Goal: Task Accomplishment & Management: Complete application form

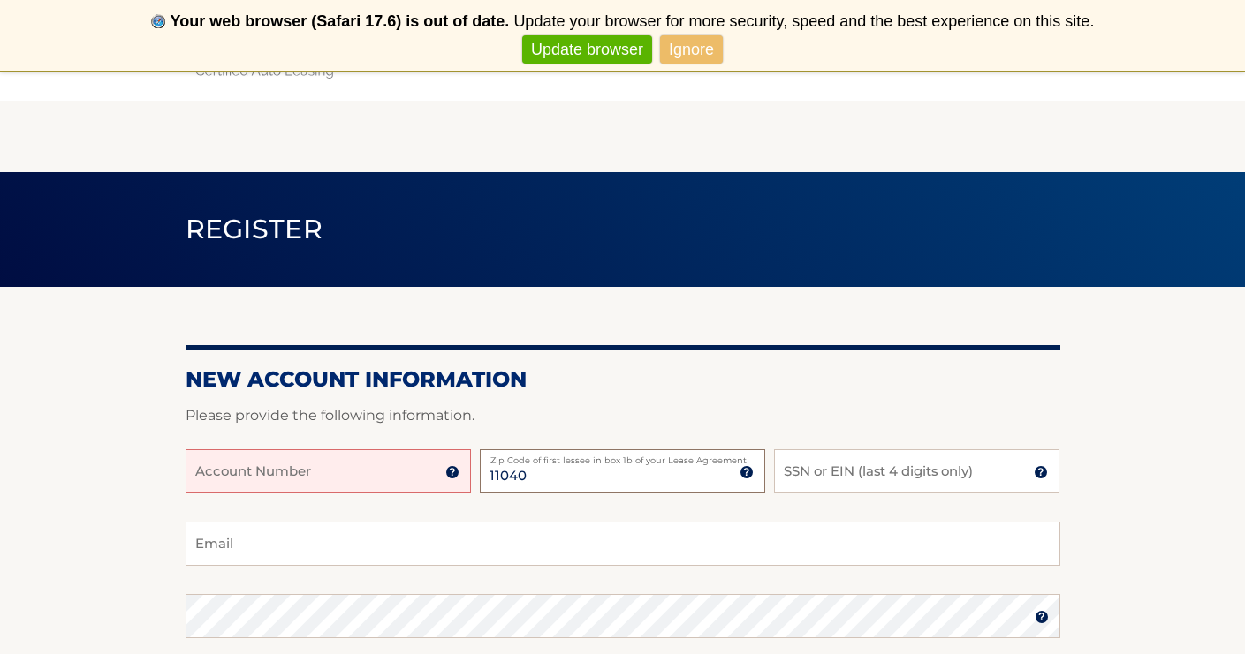
type input "11040"
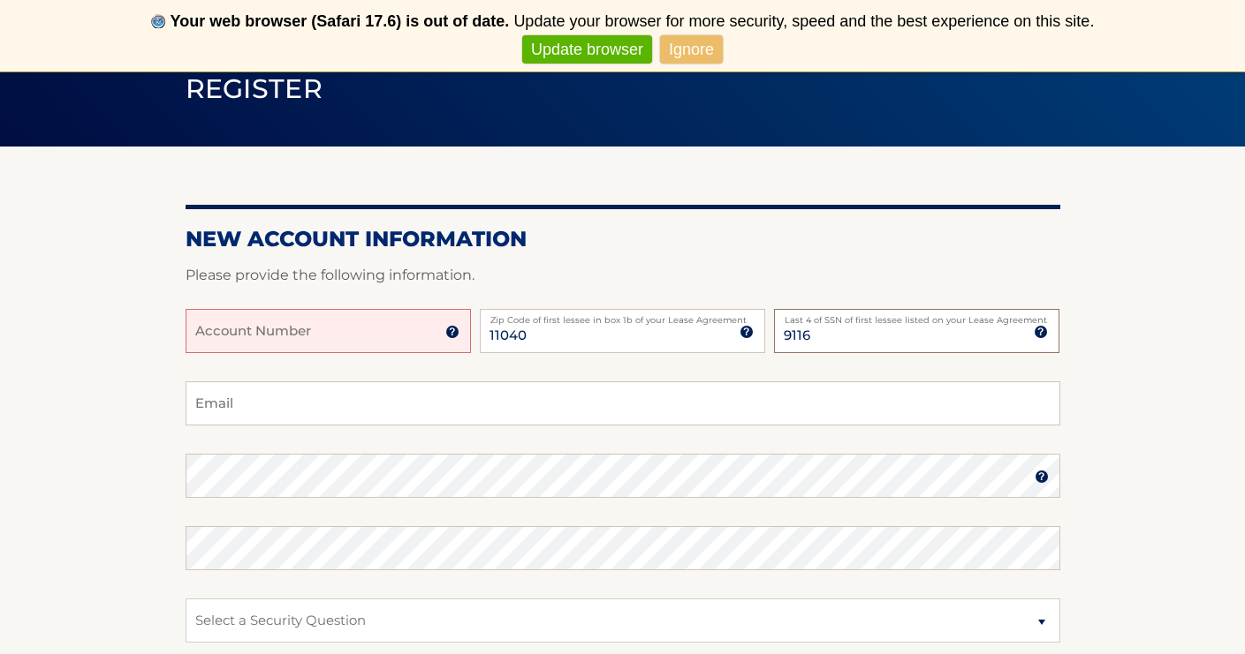
scroll to position [143, 0]
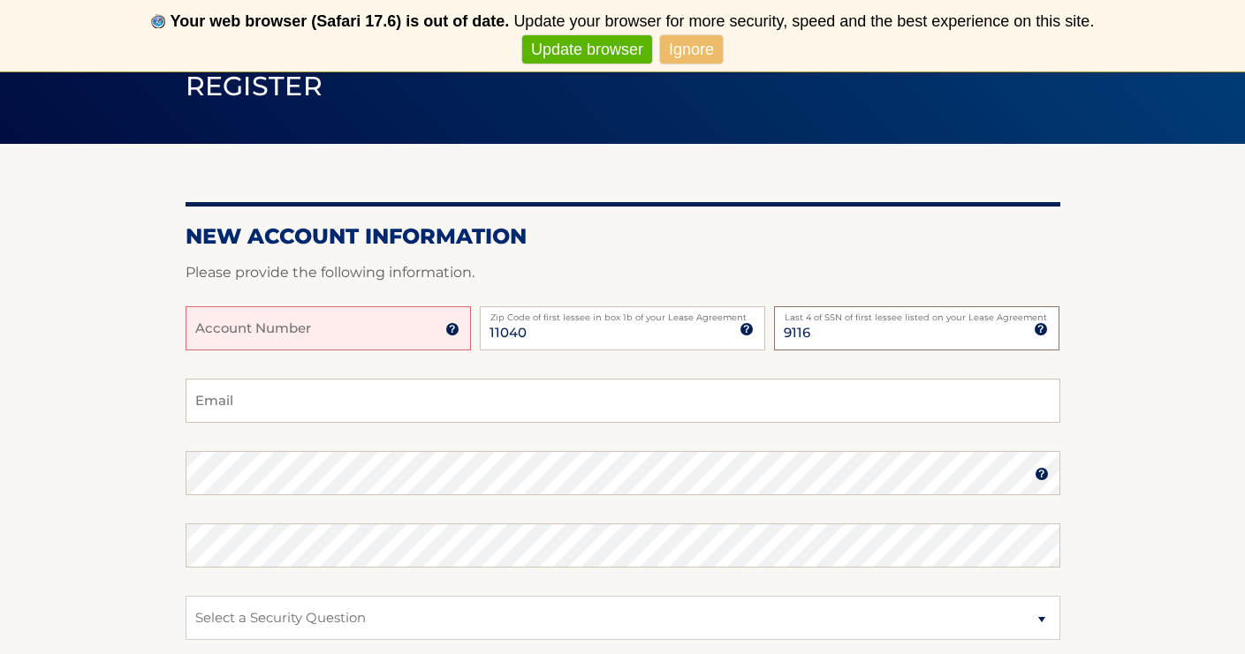
type input "9116"
click at [341, 342] on input "Account Number" at bounding box center [327, 328] width 285 height 44
click at [309, 341] on input "Account Number" at bounding box center [327, 328] width 285 height 44
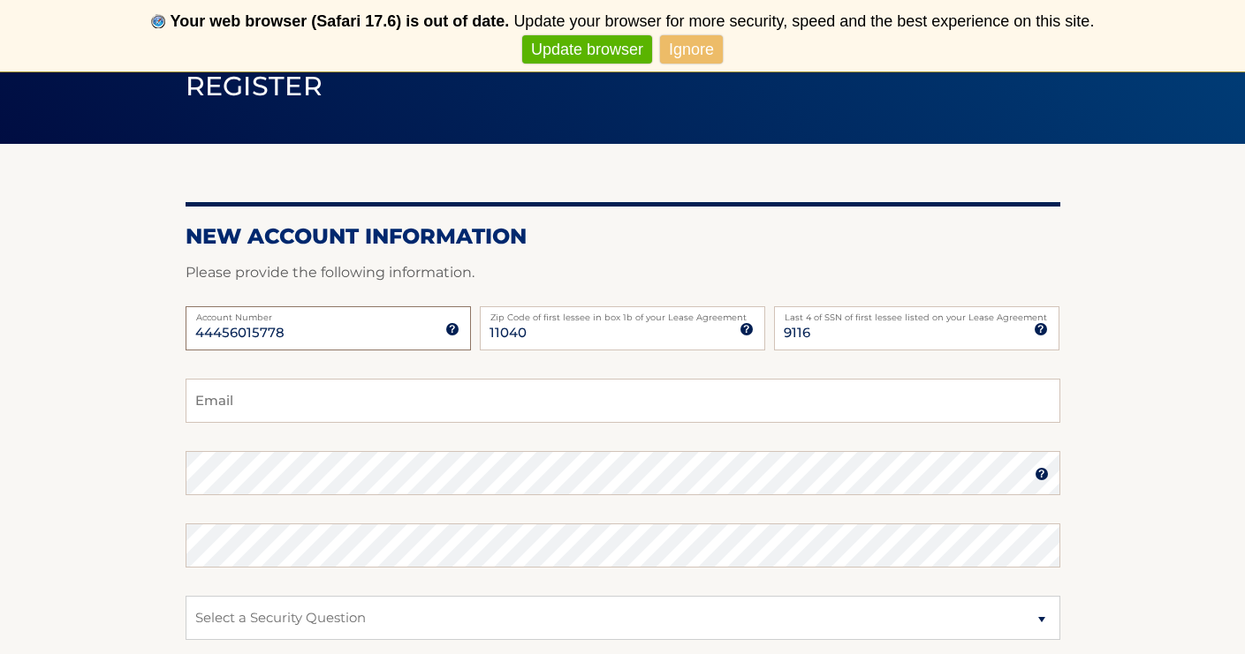
type input "44456015778"
click at [293, 405] on input "Email" at bounding box center [622, 401] width 874 height 44
type input "[EMAIL_ADDRESS][DOMAIN_NAME]"
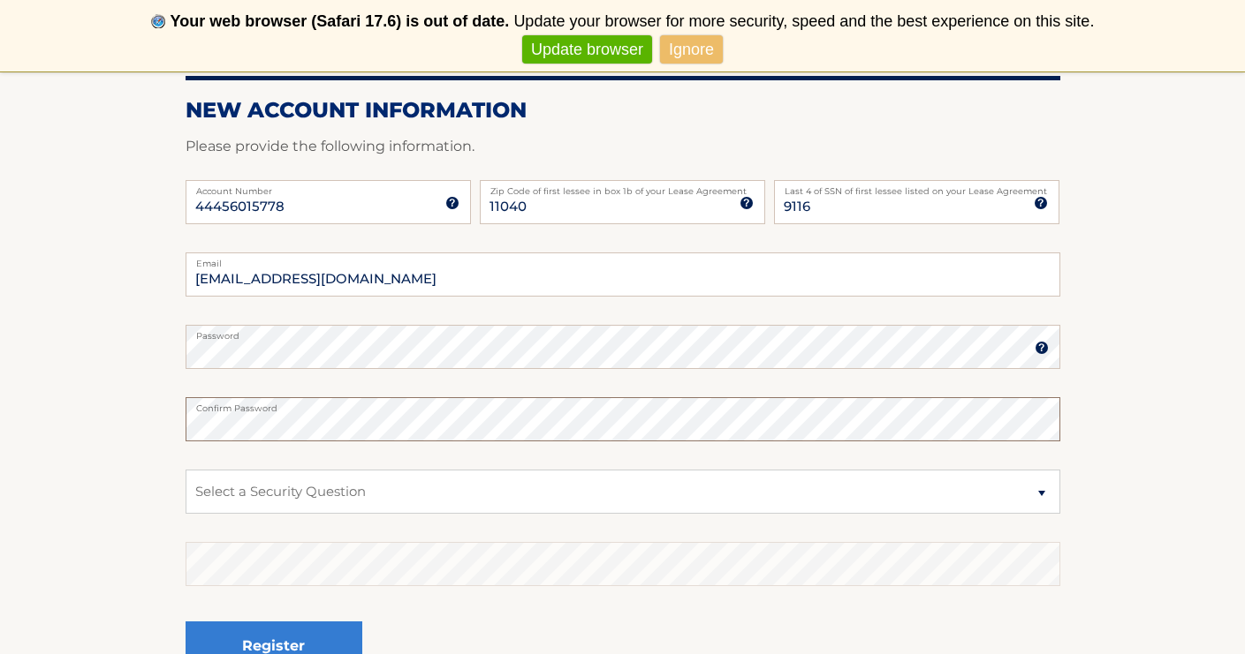
scroll to position [307, 0]
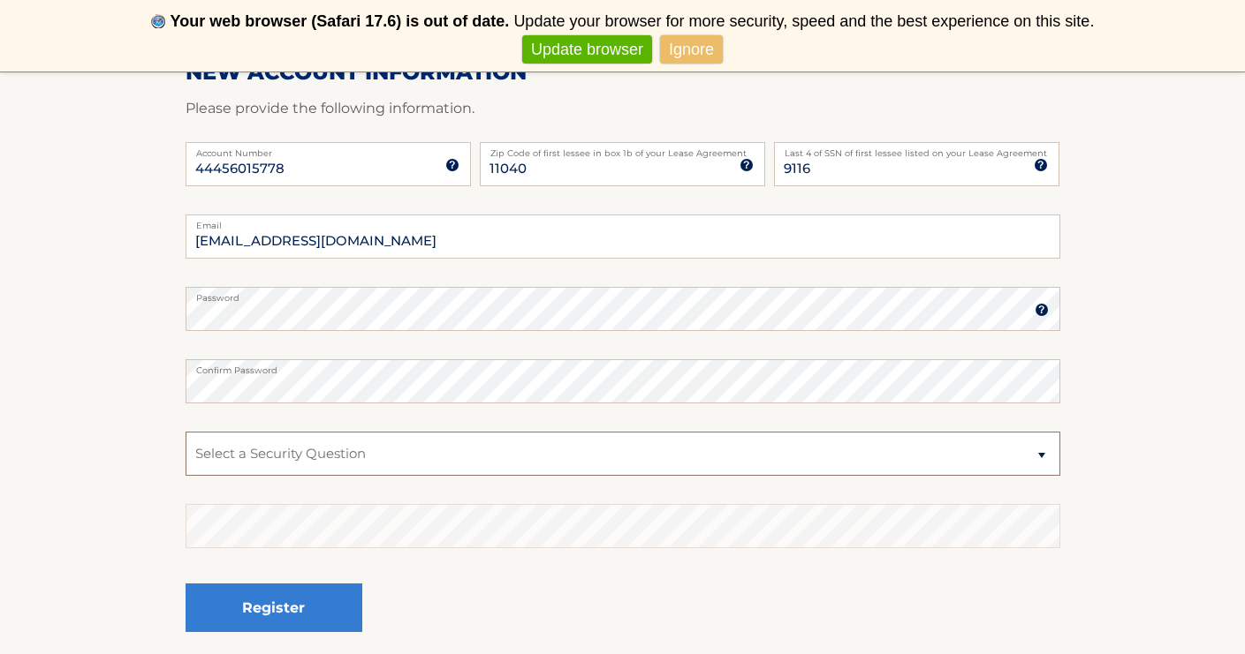
select select "2"
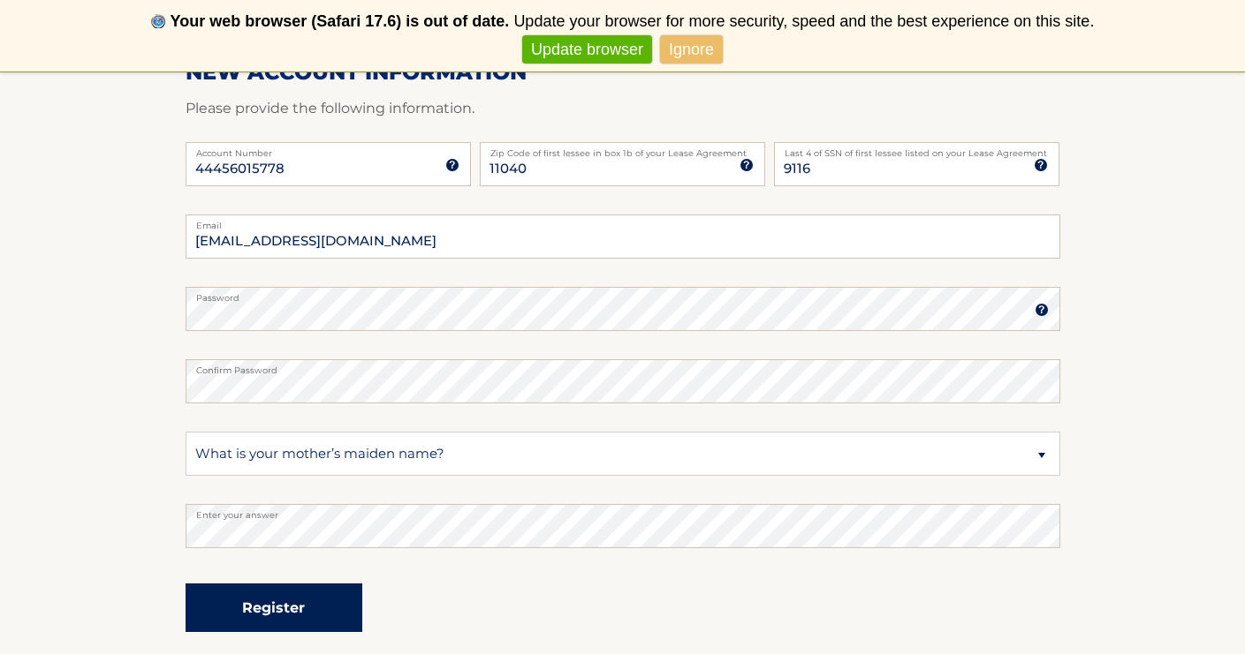
click at [261, 609] on button "Register" at bounding box center [273, 608] width 177 height 49
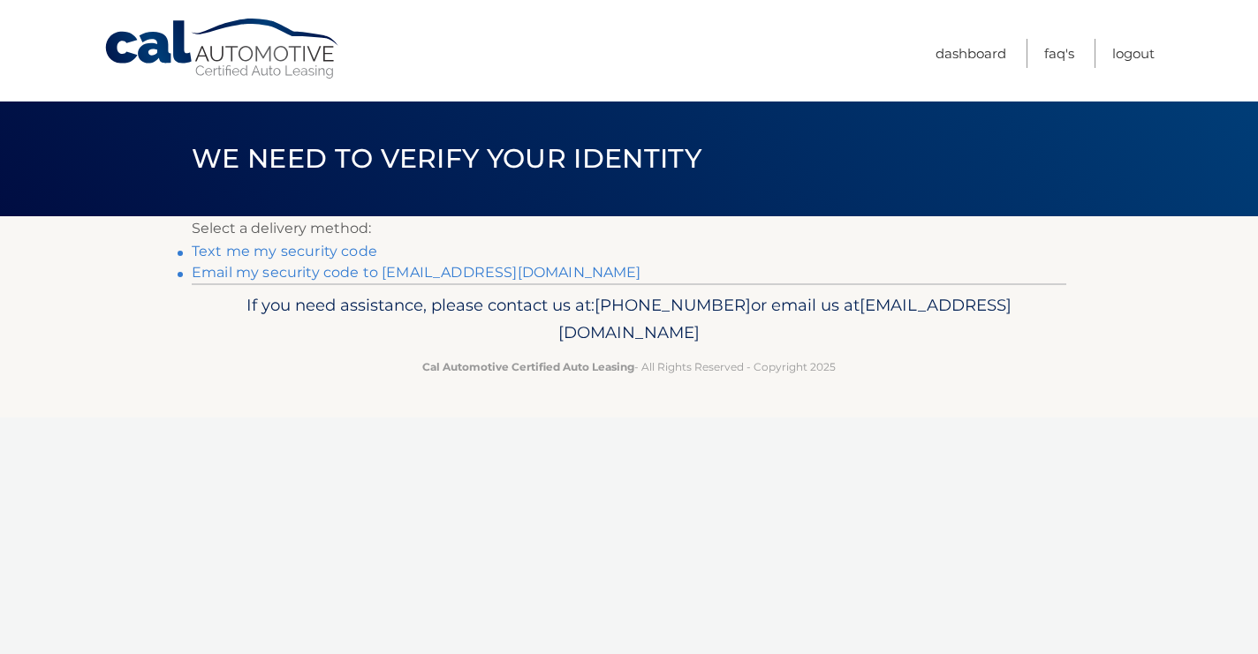
click at [299, 253] on link "Text me my security code" at bounding box center [284, 251] width 185 height 17
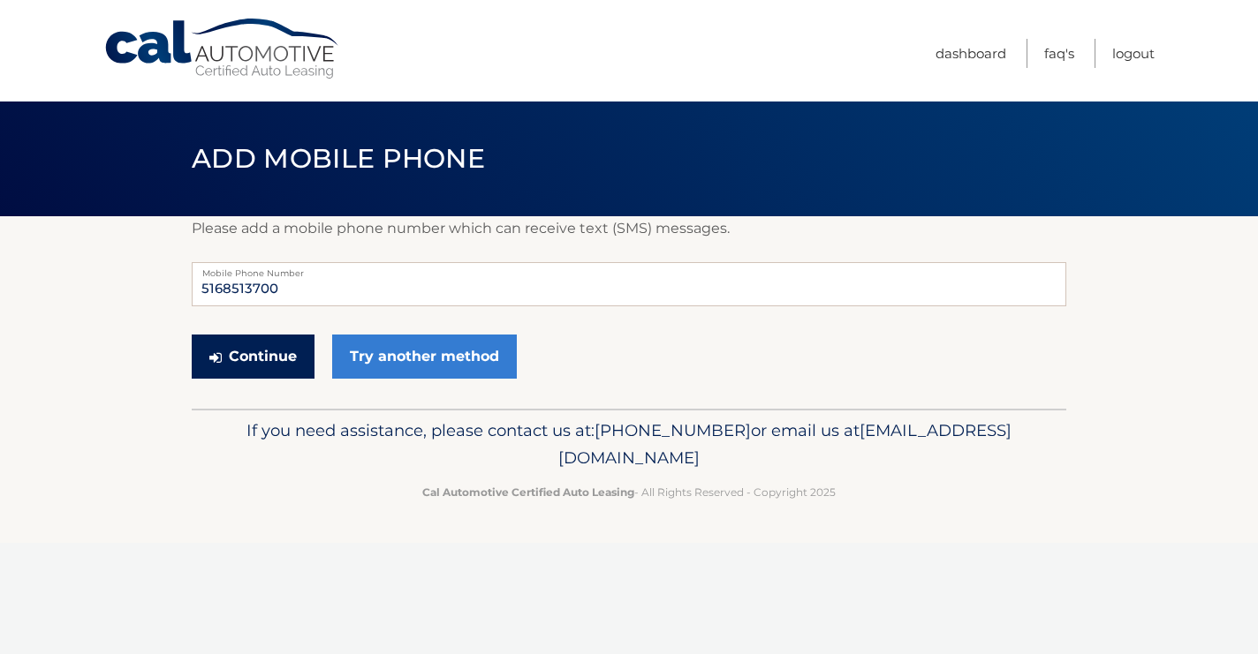
click at [258, 364] on button "Continue" at bounding box center [253, 357] width 123 height 44
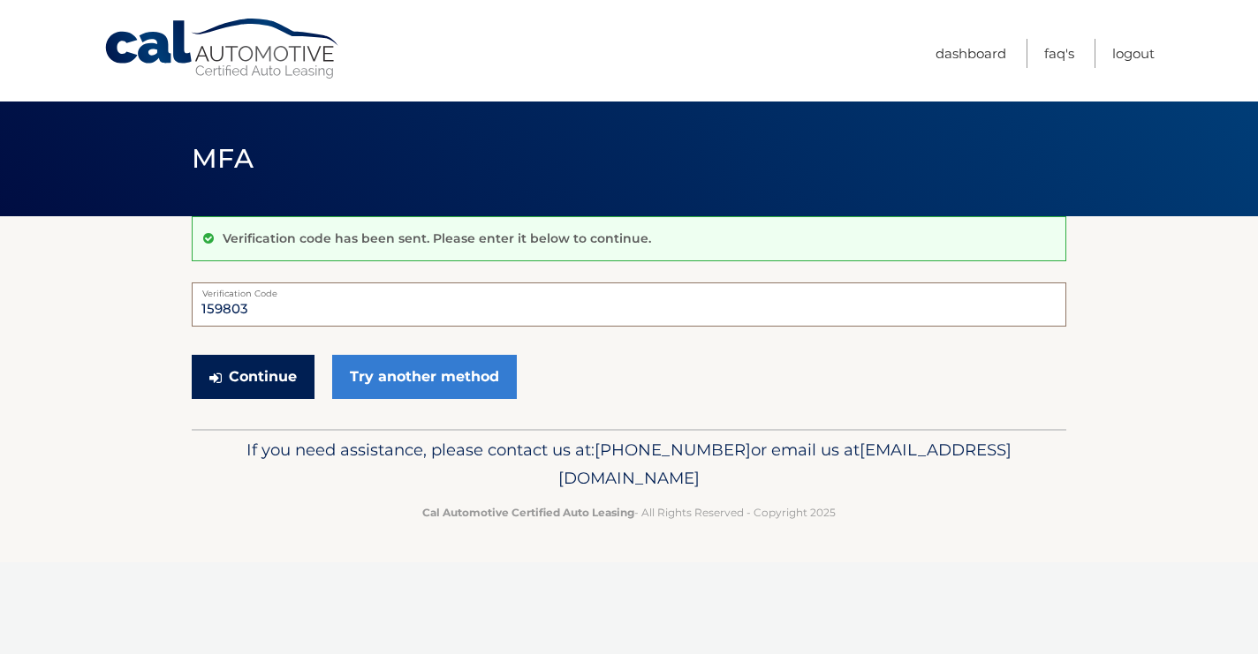
type input "159803"
click at [259, 369] on button "Continue" at bounding box center [253, 377] width 123 height 44
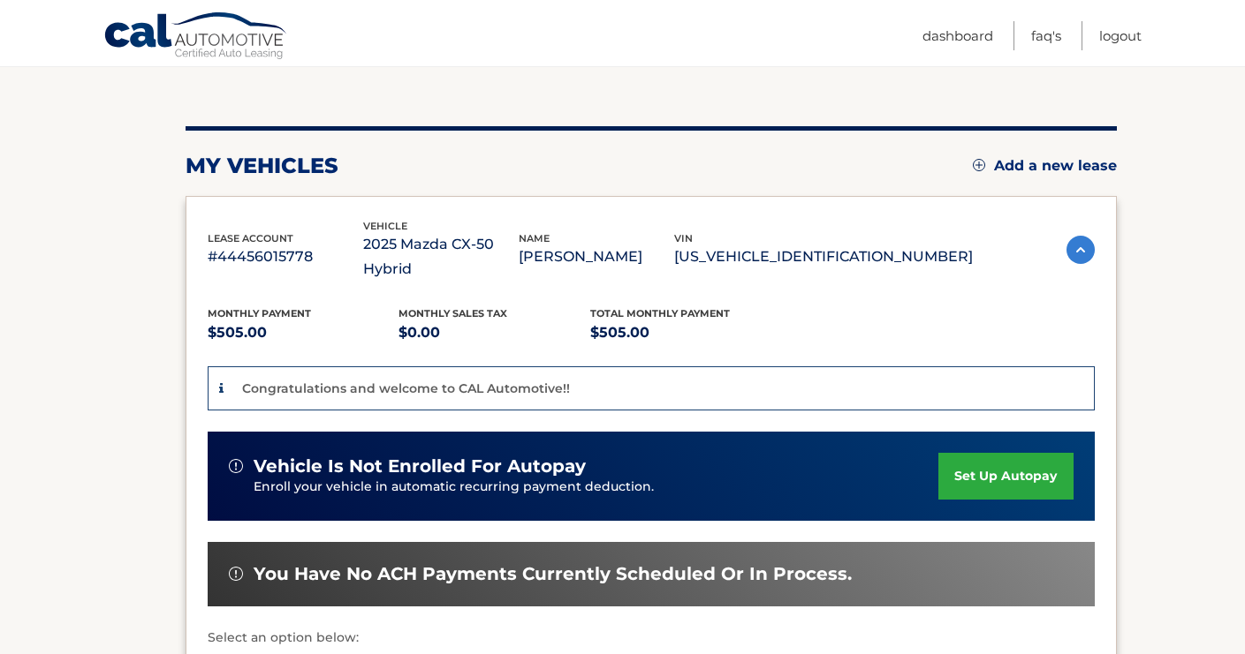
scroll to position [165, 0]
